Goal: Use online tool/utility: Utilize a website feature to perform a specific function

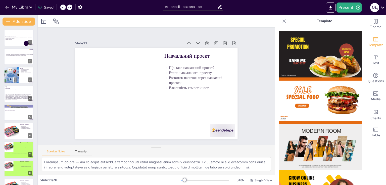
scroll to position [326, 0]
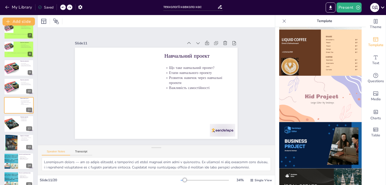
checkbox input "true"
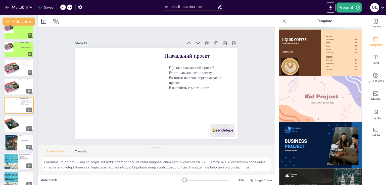
checkbox input "true"
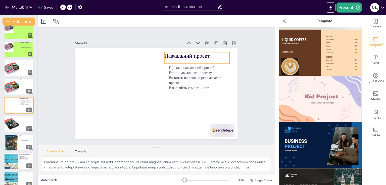
checkbox input "true"
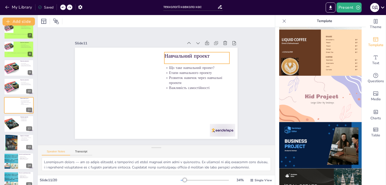
checkbox input "true"
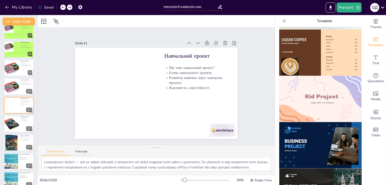
checkbox input "true"
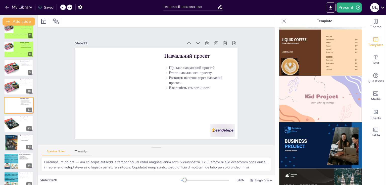
checkbox input "true"
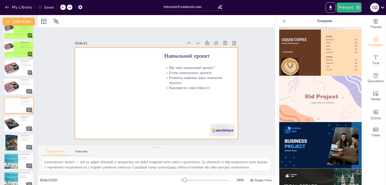
checkbox input "true"
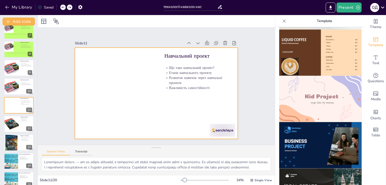
checkbox input "true"
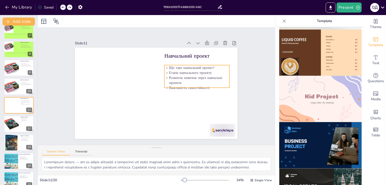
checkbox input "true"
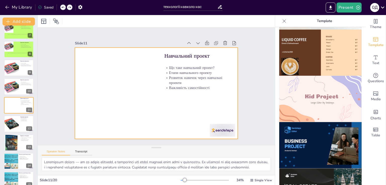
checkbox input "true"
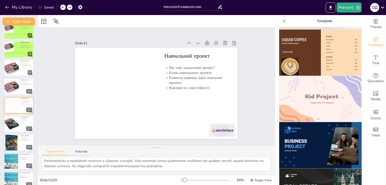
scroll to position [38, 0]
checkbox input "true"
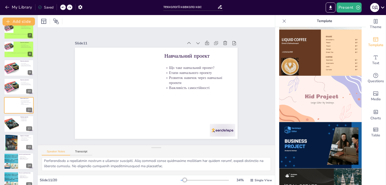
checkbox input "true"
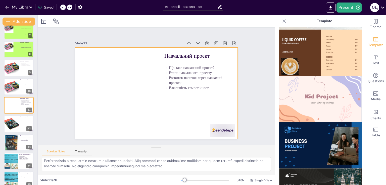
checkbox input "true"
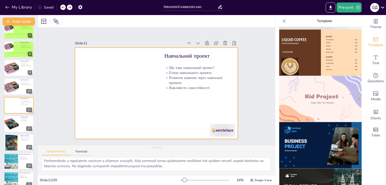
checkbox input "true"
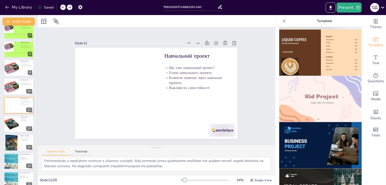
click at [307, 97] on img at bounding box center [320, 99] width 82 height 46
checkbox input "true"
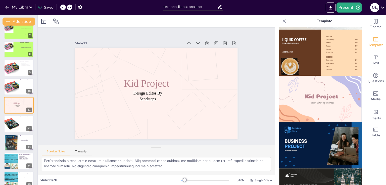
scroll to position [0, 0]
checkbox input "true"
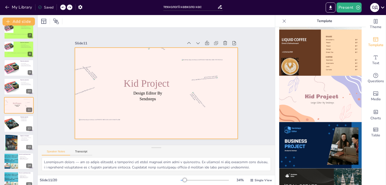
checkbox input "true"
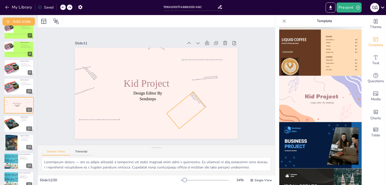
checkbox input "true"
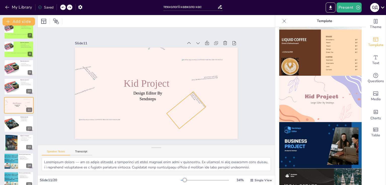
checkbox input "true"
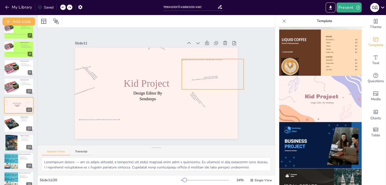
checkbox input "true"
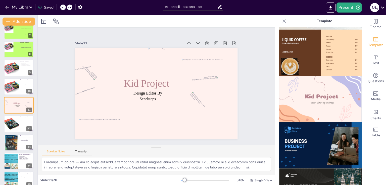
checkbox input "true"
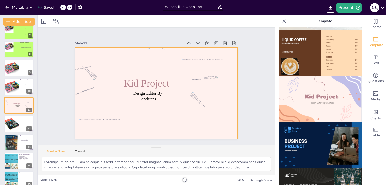
checkbox input "true"
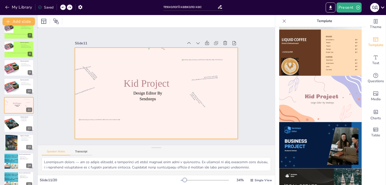
checkbox input "true"
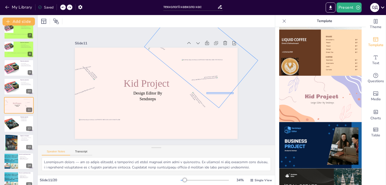
checkbox input "true"
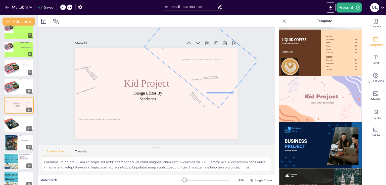
checkbox input "true"
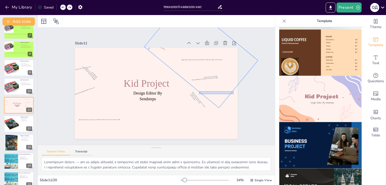
checkbox input "true"
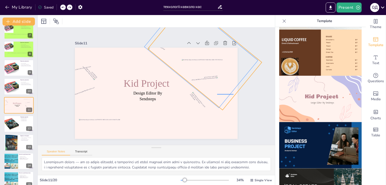
checkbox input "true"
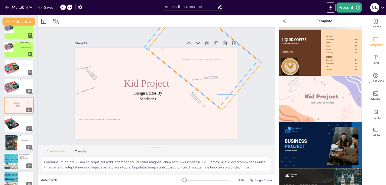
checkbox input "true"
drag, startPoint x: 233, startPoint y: 94, endPoint x: 219, endPoint y: 94, distance: 14.3
checkbox input "true"
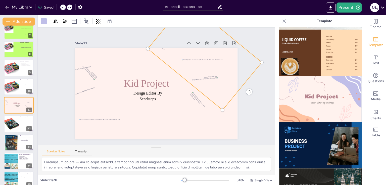
checkbox input "true"
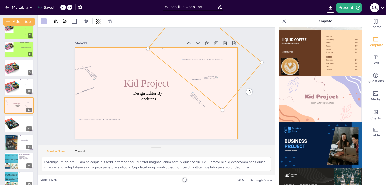
click at [228, 106] on div at bounding box center [156, 93] width 162 height 91
checkbox input "true"
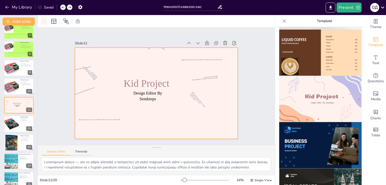
checkbox input "true"
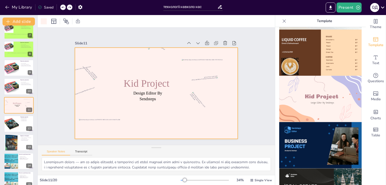
checkbox input "true"
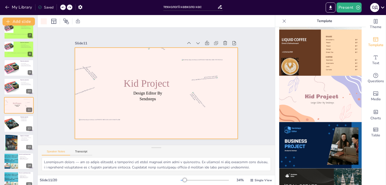
checkbox input "true"
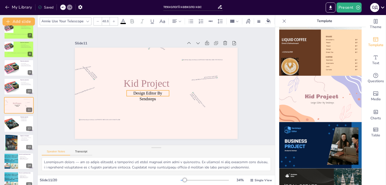
click at [156, 94] on p "Design Editor By Sendsteps" at bounding box center [148, 97] width 42 height 12
checkbox input "true"
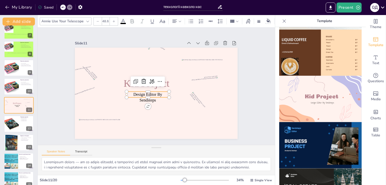
checkbox input "true"
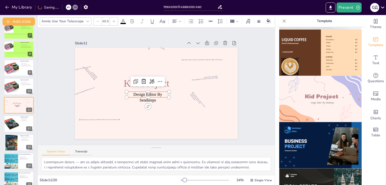
checkbox input "true"
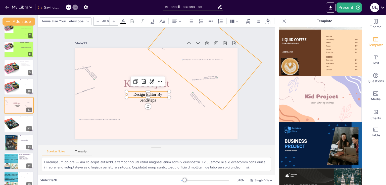
checkbox input "true"
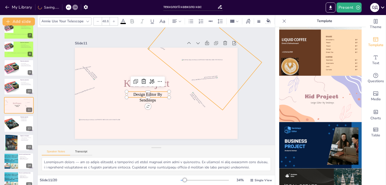
checkbox input "true"
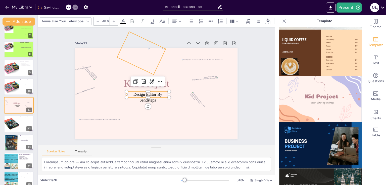
checkbox input "true"
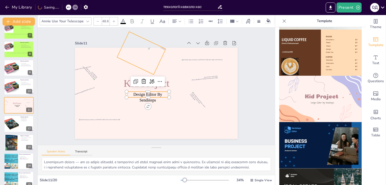
checkbox input "true"
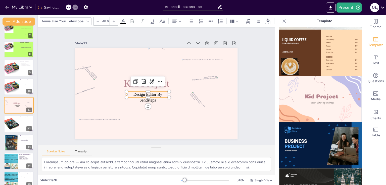
checkbox input "true"
click at [23, 85] on button at bounding box center [22, 83] width 6 height 6
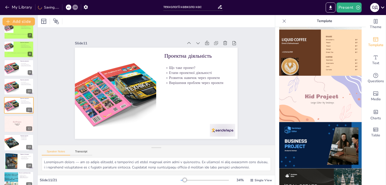
checkbox input "true"
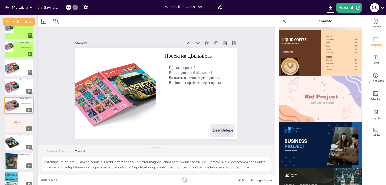
checkbox input "true"
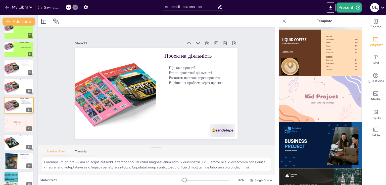
checkbox input "true"
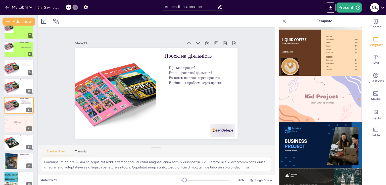
checkbox input "true"
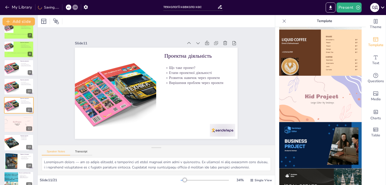
checkbox input "true"
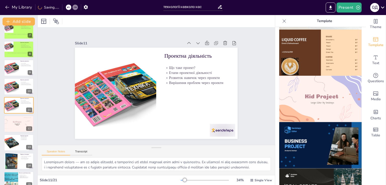
checkbox input "true"
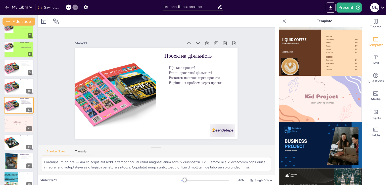
click at [21, 125] on div at bounding box center [19, 124] width 30 height 17
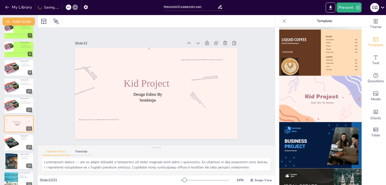
checkbox input "true"
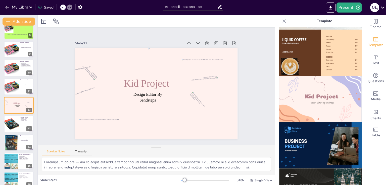
checkbox input "true"
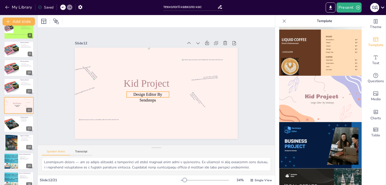
click at [152, 99] on p "Design Editor By Sendsteps" at bounding box center [148, 98] width 42 height 12
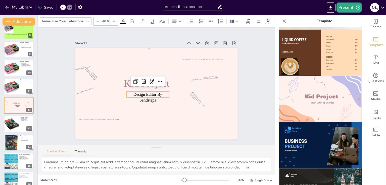
click at [152, 99] on p "Design Editor By Sendsteps" at bounding box center [148, 98] width 42 height 12
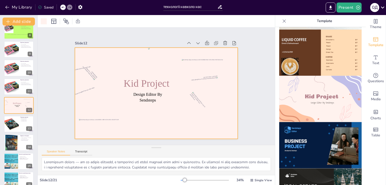
click at [64, 8] on icon at bounding box center [62, 7] width 3 height 3
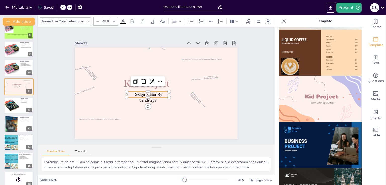
click at [64, 8] on icon at bounding box center [62, 7] width 3 height 3
click at [67, 8] on icon at bounding box center [68, 7] width 3 height 3
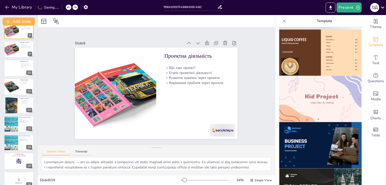
click at [67, 8] on icon at bounding box center [68, 7] width 3 height 3
click at [22, 122] on button at bounding box center [22, 121] width 6 height 6
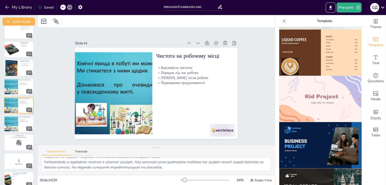
scroll to position [33, 0]
click at [18, 120] on div at bounding box center [19, 124] width 30 height 17
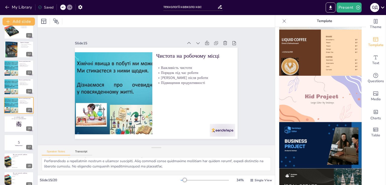
click at [31, 101] on icon at bounding box center [29, 102] width 4 height 4
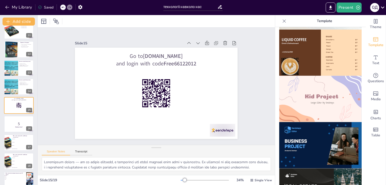
click at [47, 96] on div "Slide 1 Технології навколо нас Ця презентація розгляне важливість технологій у …" at bounding box center [156, 87] width 237 height 118
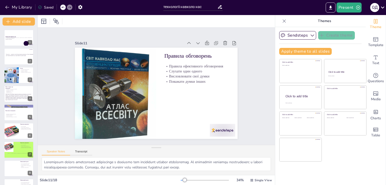
scroll to position [33, 0]
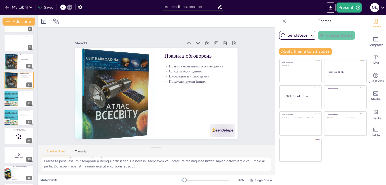
checkbox input "true"
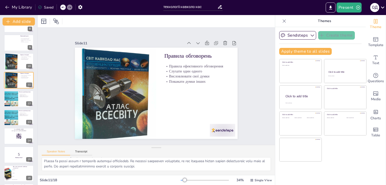
checkbox input "true"
